Goal: Transaction & Acquisition: Purchase product/service

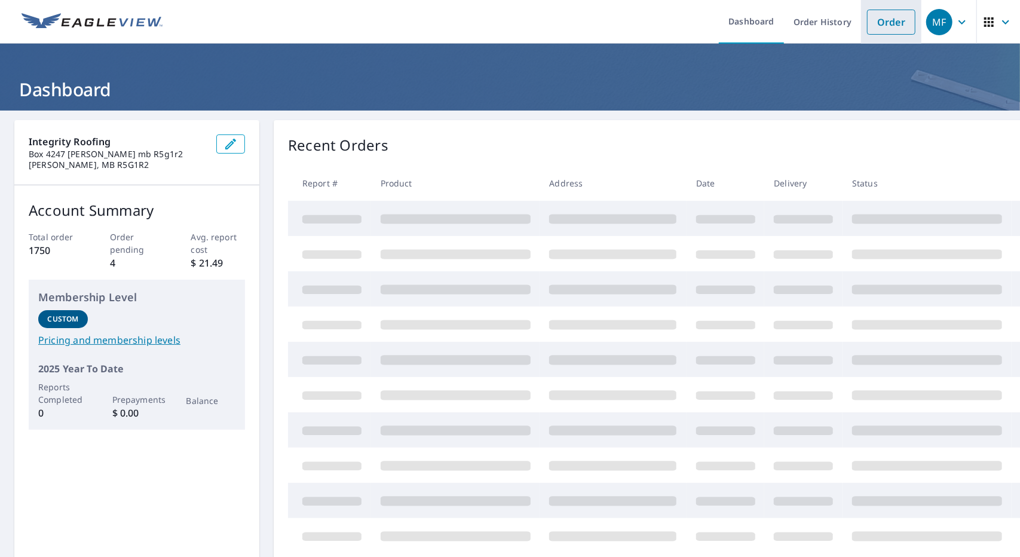
click at [861, 21] on li "Order" at bounding box center [891, 22] width 60 height 44
click at [872, 22] on link "Order" at bounding box center [891, 22] width 48 height 25
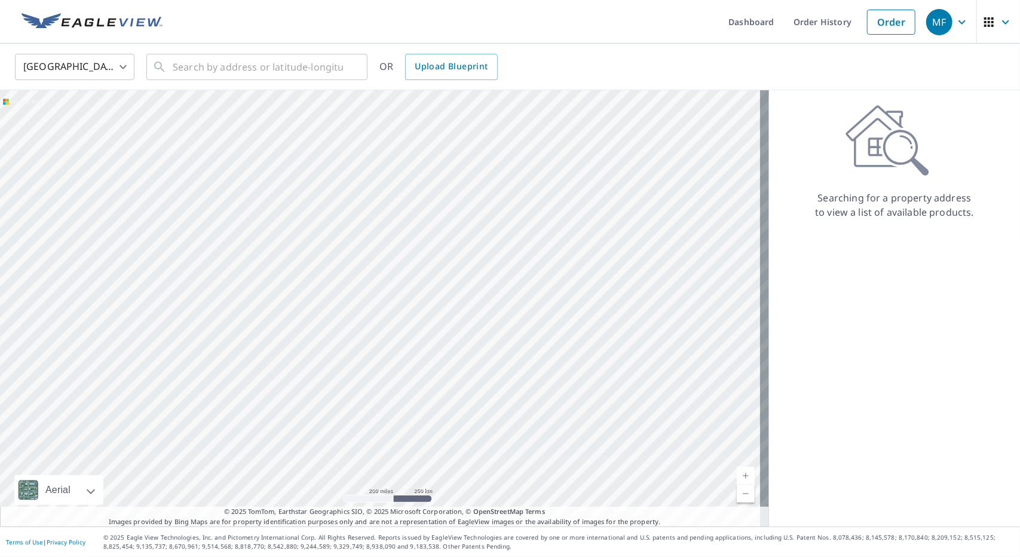
click at [99, 74] on body "MF MF Dashboard Order History Order MF United States US ​ ​ OR Upload Blueprint…" at bounding box center [510, 278] width 1020 height 557
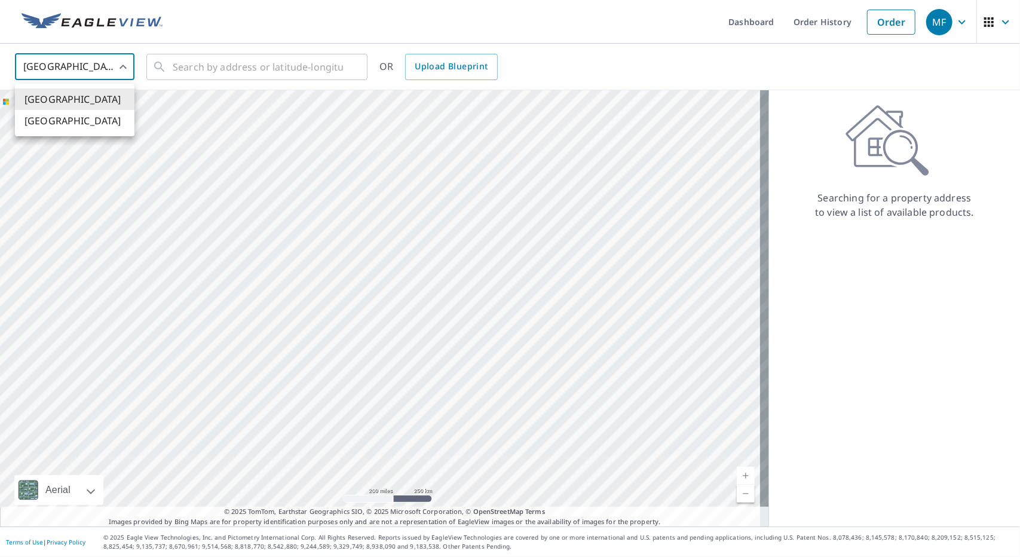
click at [99, 126] on li "[GEOGRAPHIC_DATA]" at bounding box center [75, 121] width 120 height 22
type input "CA"
click at [201, 69] on input "text" at bounding box center [258, 66] width 170 height 33
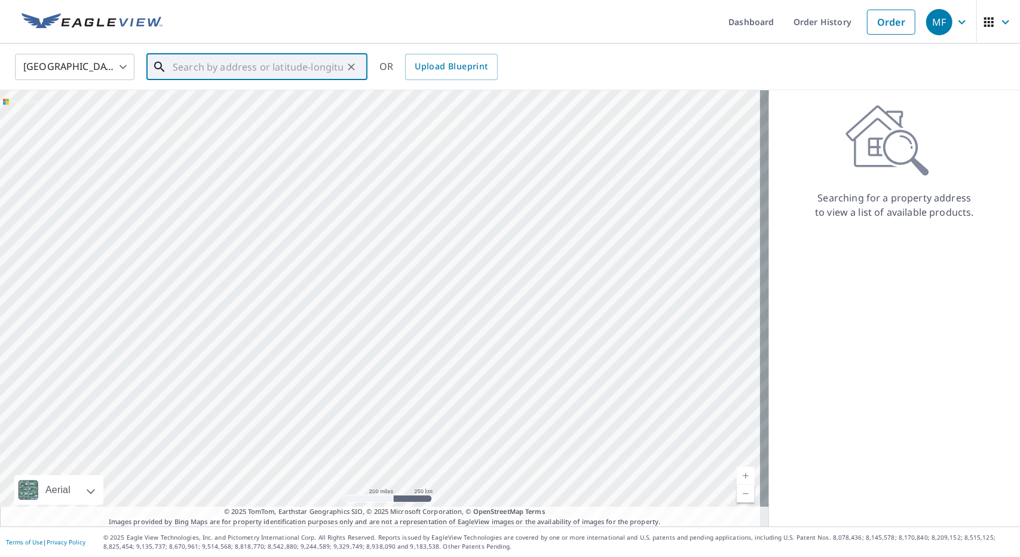
paste input "[STREET_ADDRESS][PERSON_NAME]"
click at [218, 107] on span "[STREET_ADDRESS][PERSON_NAME]" at bounding box center [264, 101] width 188 height 14
type input "[STREET_ADDRESS][PERSON_NAME]"
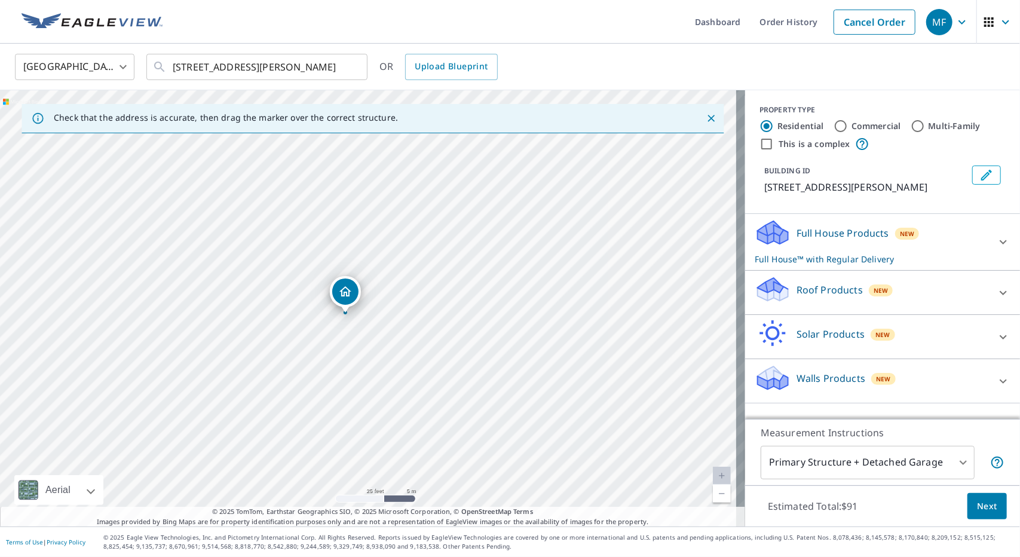
drag, startPoint x: 357, startPoint y: 287, endPoint x: 335, endPoint y: 294, distance: 23.6
click at [797, 290] on p "Roof Products" at bounding box center [830, 290] width 66 height 14
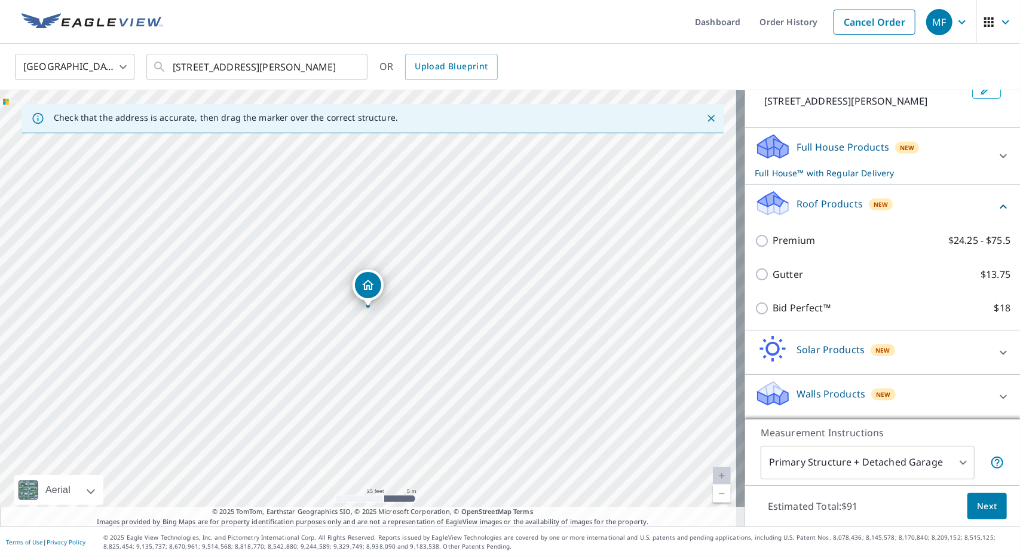
scroll to position [99, 0]
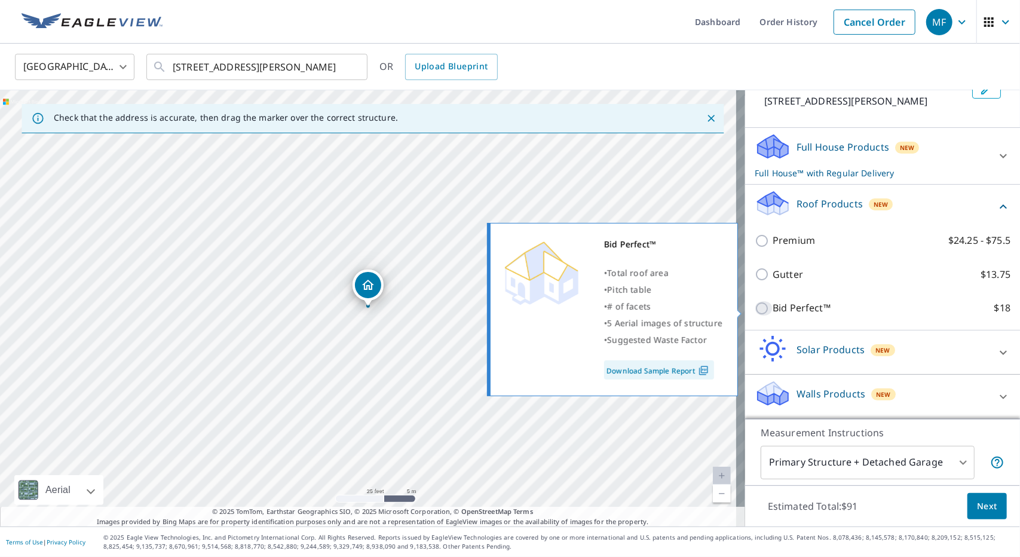
click at [755, 308] on input "Bid Perfect™ $18" at bounding box center [764, 308] width 18 height 14
checkbox input "true"
checkbox input "false"
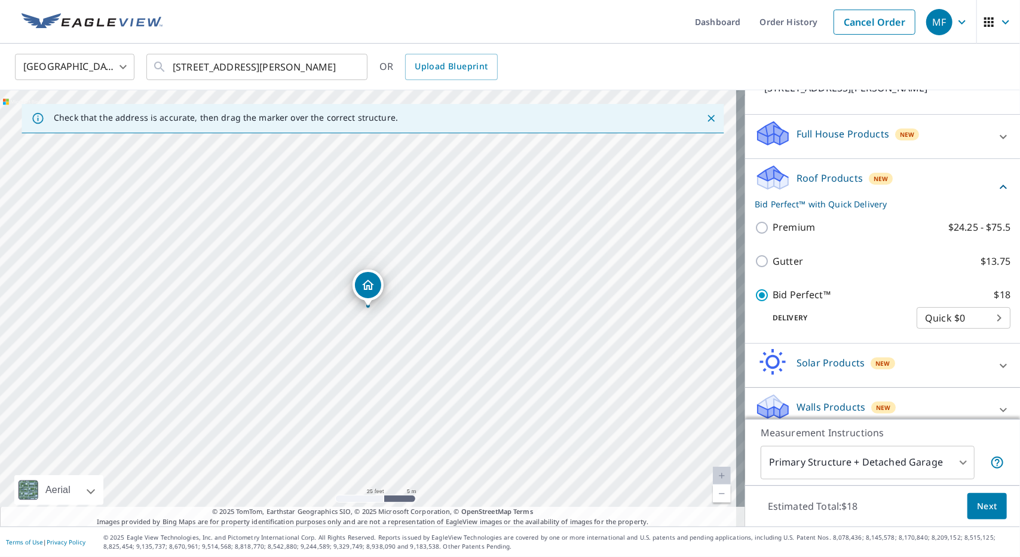
click at [977, 506] on span "Next" at bounding box center [987, 506] width 20 height 15
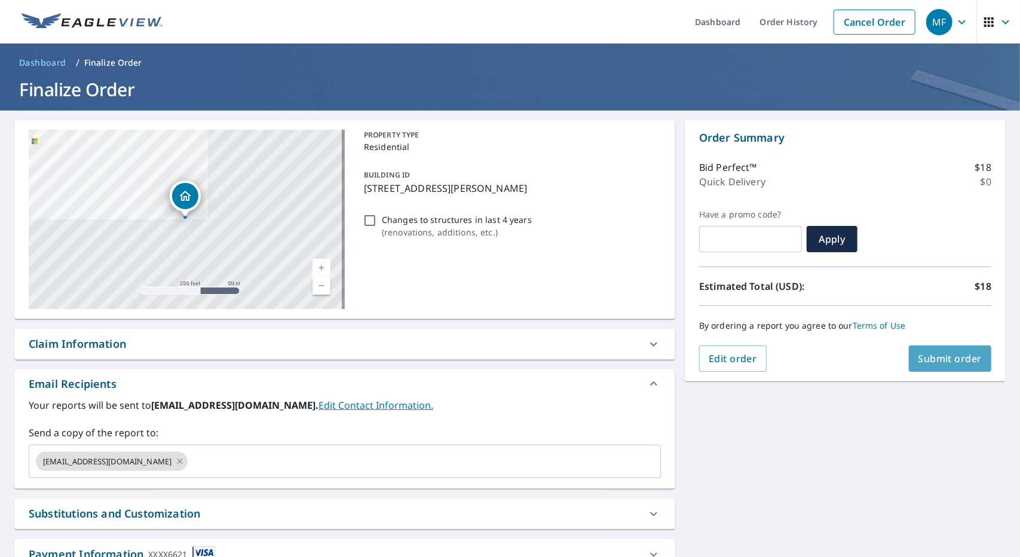
click at [913, 366] on button "Submit order" at bounding box center [950, 358] width 83 height 26
checkbox input "true"
